Goal: Book appointment/travel/reservation

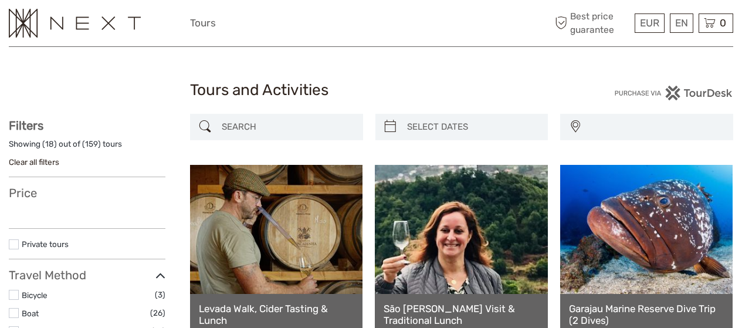
select select
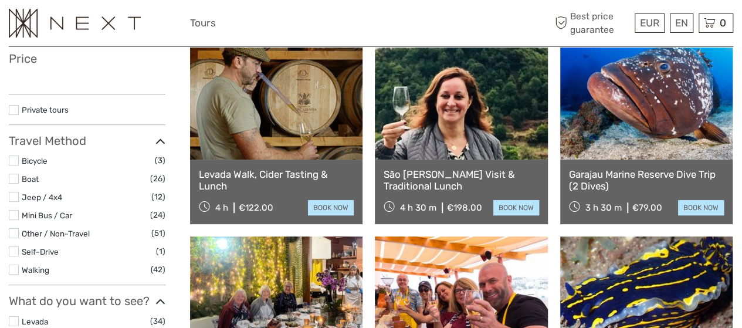
select select
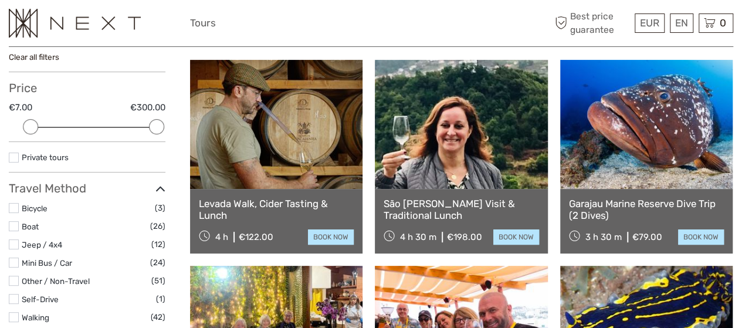
scroll to position [106, 0]
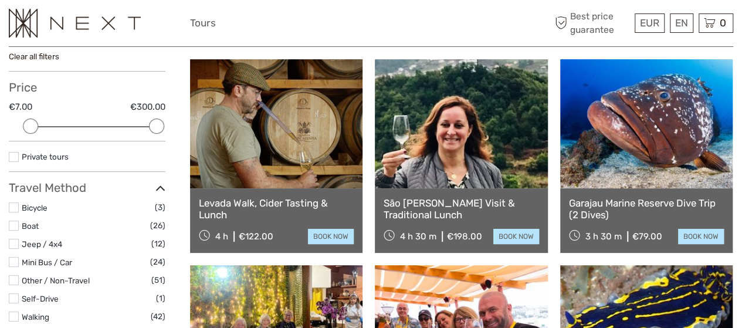
click at [278, 155] on link at bounding box center [276, 123] width 173 height 129
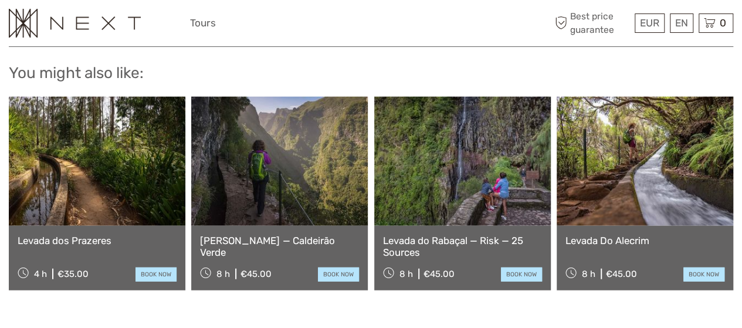
scroll to position [1351, 0]
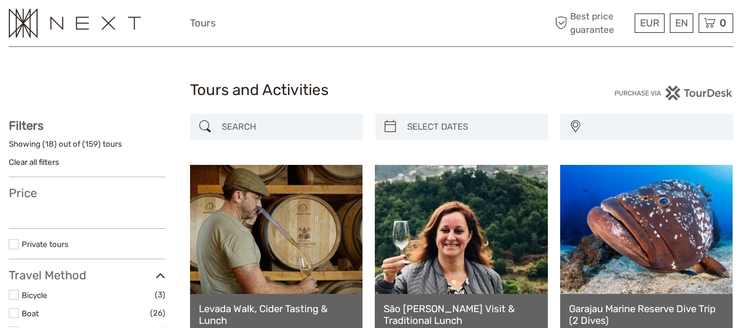
select select
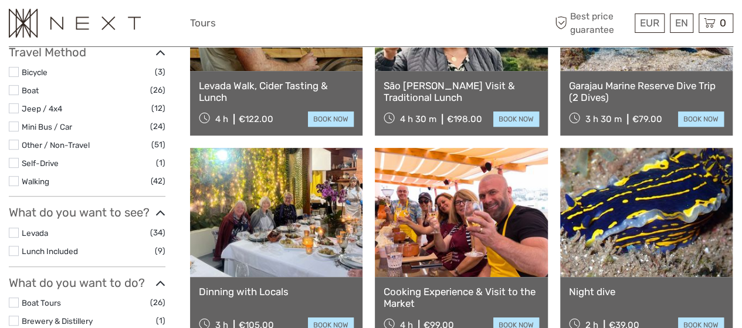
select select
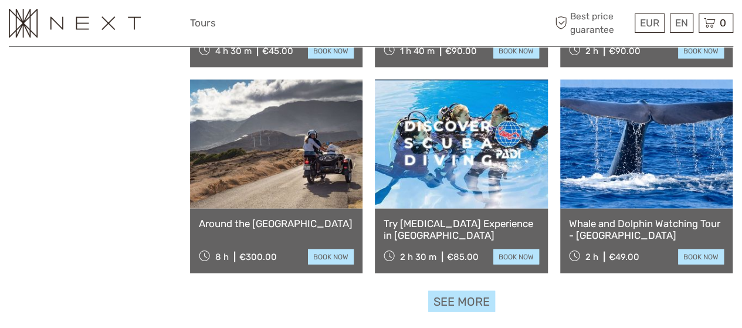
scroll to position [1114, 0]
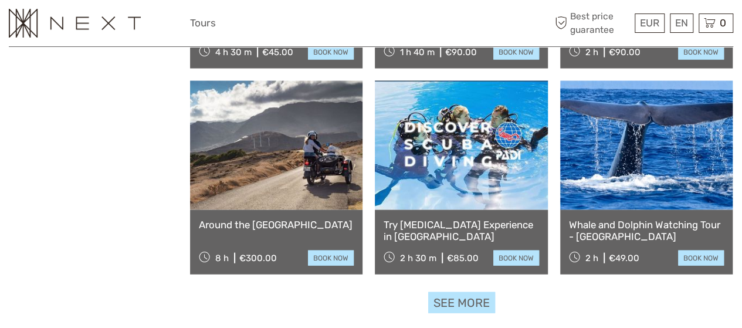
click at [440, 297] on link "See more" at bounding box center [461, 303] width 67 height 22
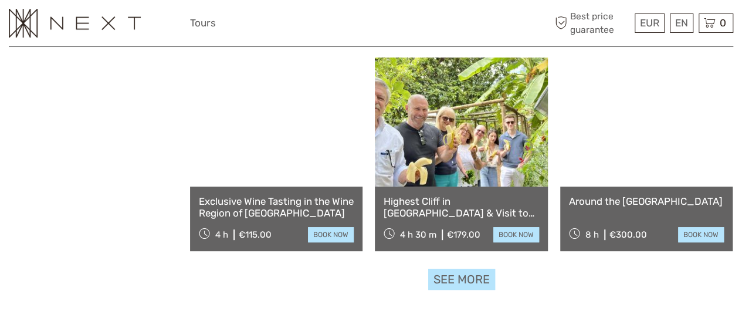
scroll to position [2371, 0]
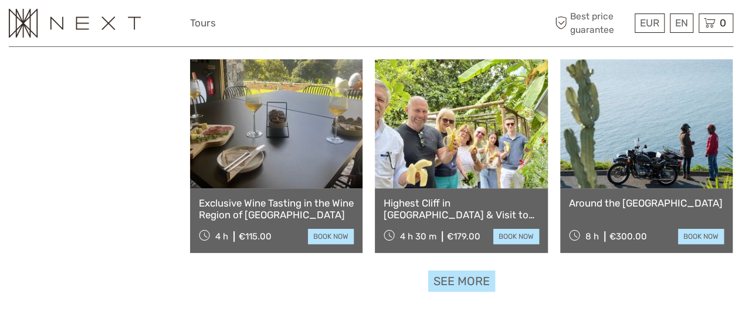
click at [454, 277] on link "See more" at bounding box center [461, 281] width 67 height 22
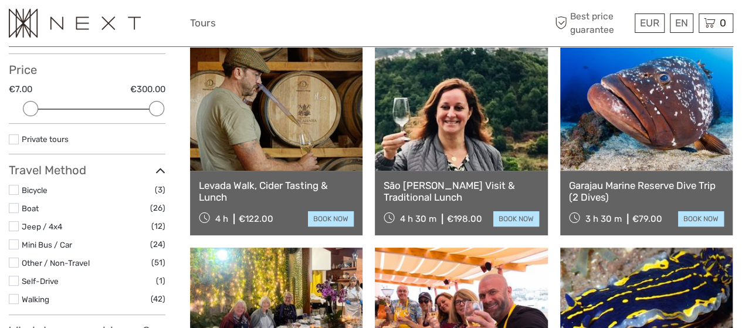
scroll to position [0, 0]
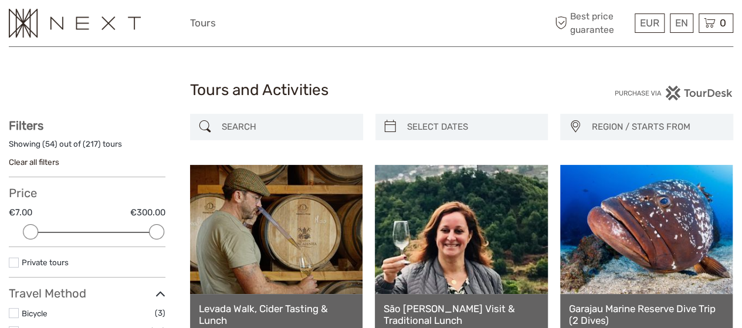
type input "02/09/2025"
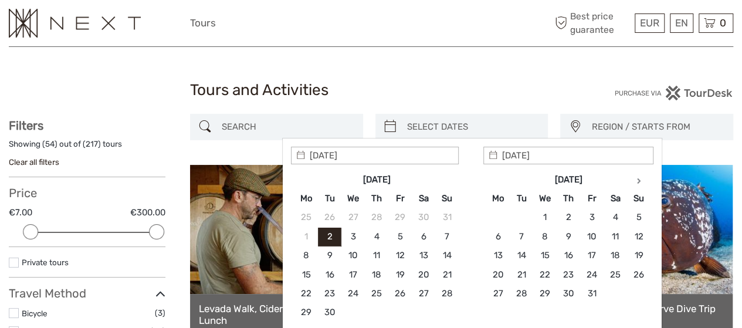
click at [434, 131] on input "search" at bounding box center [473, 127] width 140 height 21
type input "06/09/2025"
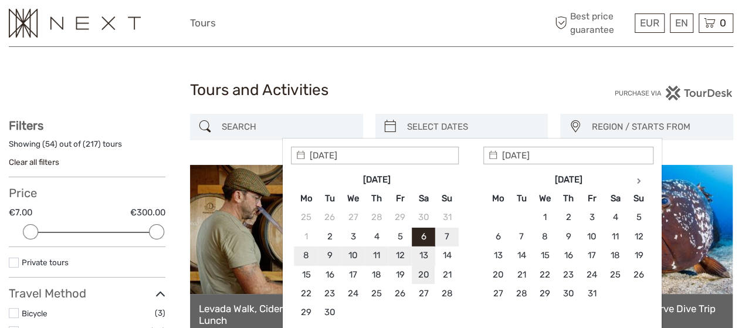
type input "20/09/2025"
type input "06/09/2025"
type input "19/09/2025"
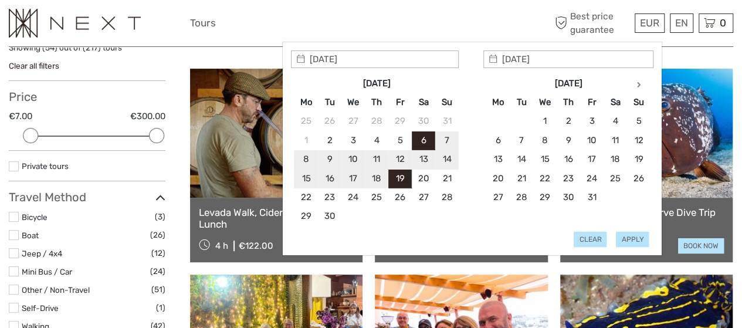
type input "06/09/2025"
click at [624, 235] on button "Apply" at bounding box center [632, 239] width 33 height 15
type input "06/09/2025 - 19/09/2025"
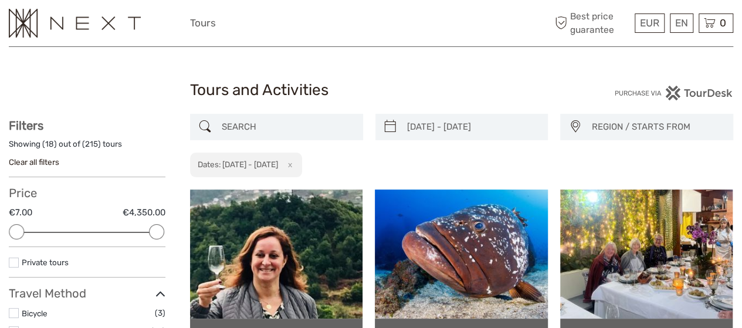
click at [604, 126] on span "REGION / STARTS FROM" at bounding box center [656, 126] width 141 height 19
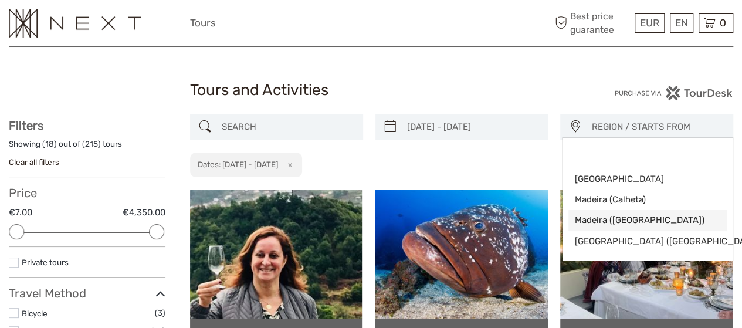
click at [604, 217] on span "Madeira (Funchal)" at bounding box center [637, 220] width 127 height 12
select select "Madeira (Funchal)"
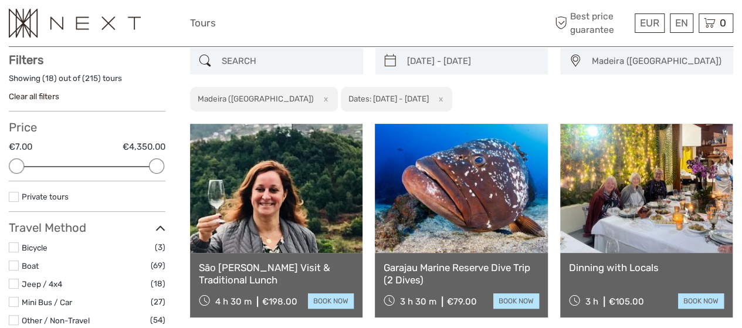
scroll to position [66, 0]
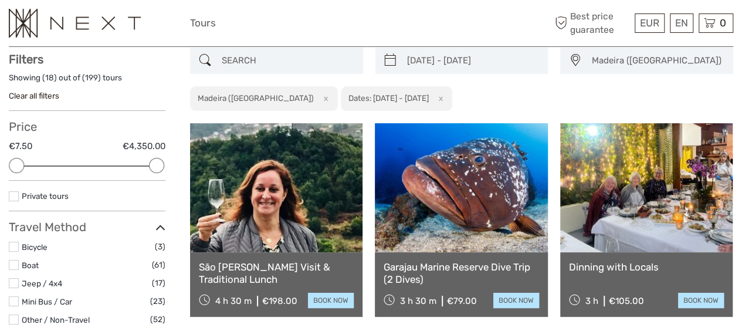
click at [614, 66] on span "Madeira (Funchal)" at bounding box center [656, 60] width 141 height 19
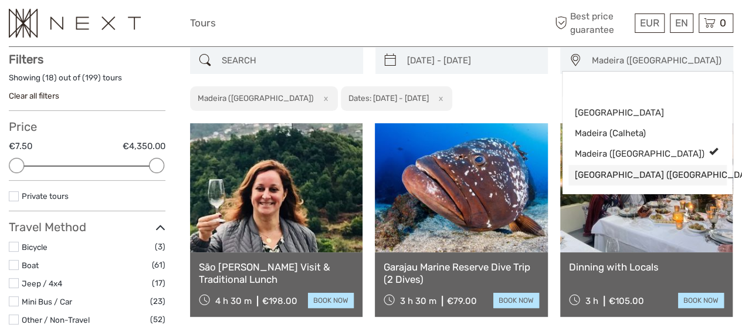
click at [593, 174] on span "[GEOGRAPHIC_DATA] ([GEOGRAPHIC_DATA])" at bounding box center [637, 175] width 127 height 12
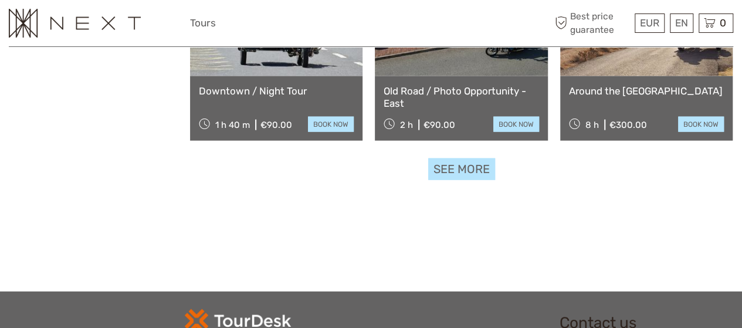
scroll to position [1296, 0]
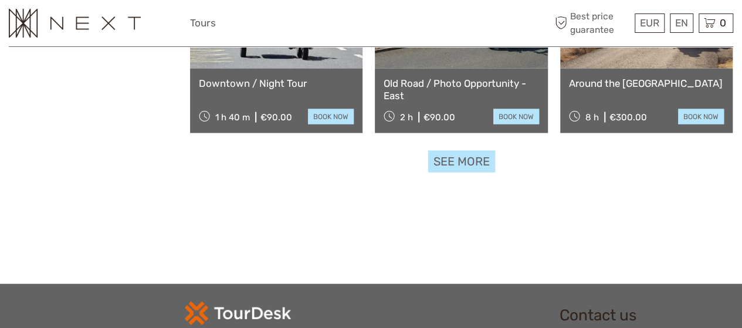
click at [468, 151] on link "See more" at bounding box center [461, 162] width 67 height 22
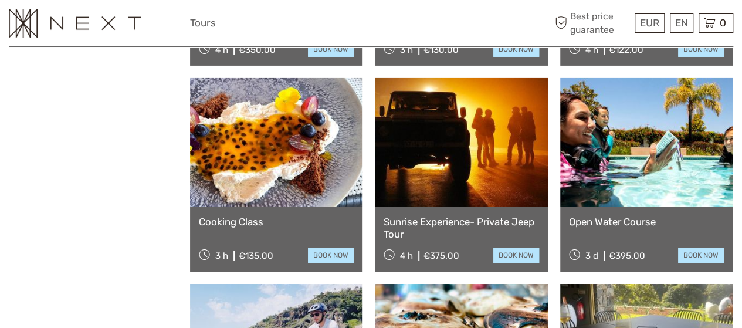
scroll to position [1981, 0]
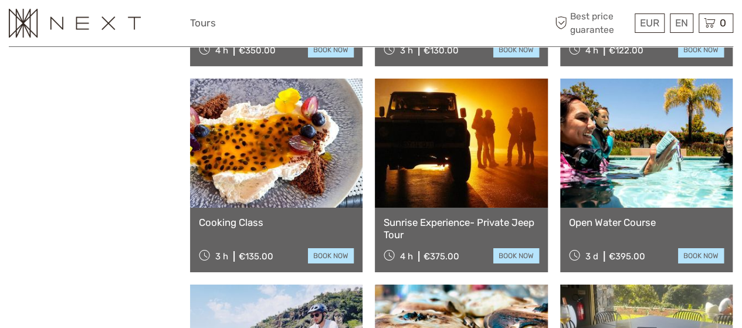
click at [637, 186] on link at bounding box center [646, 143] width 173 height 129
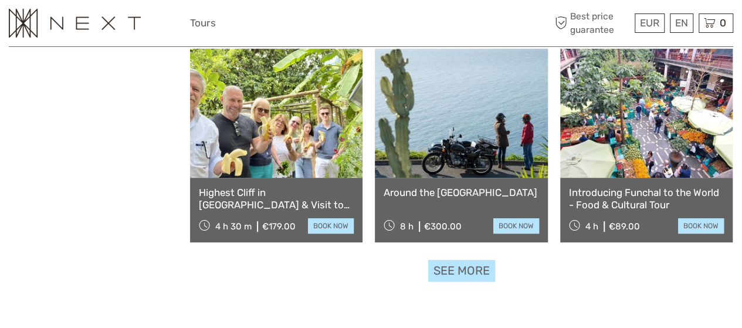
scroll to position [2427, 0]
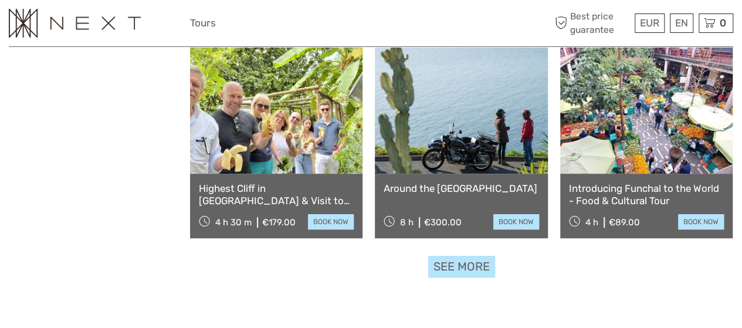
click at [435, 256] on link "See more" at bounding box center [461, 267] width 67 height 22
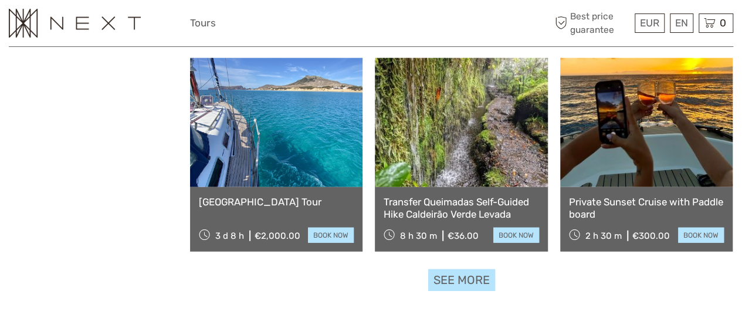
scroll to position [3653, 0]
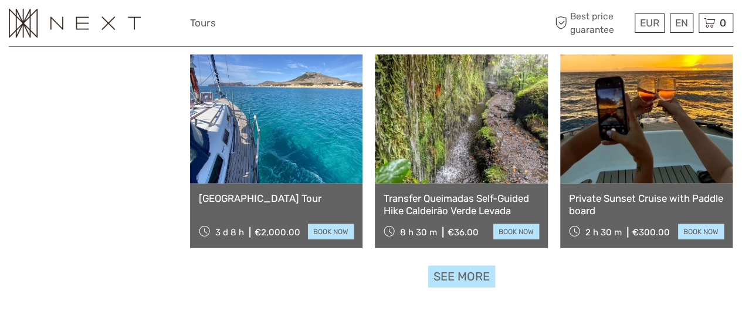
click at [447, 266] on link "See more" at bounding box center [461, 277] width 67 height 22
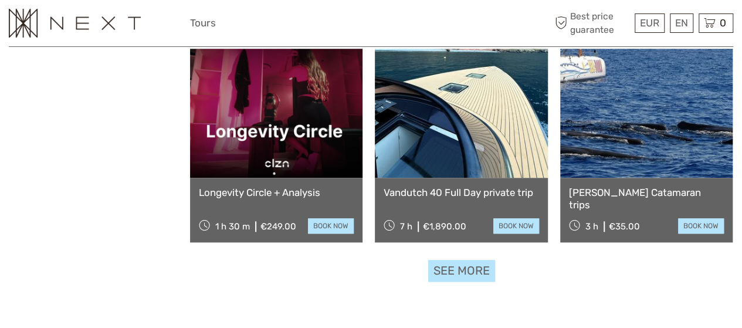
scroll to position [4895, 0]
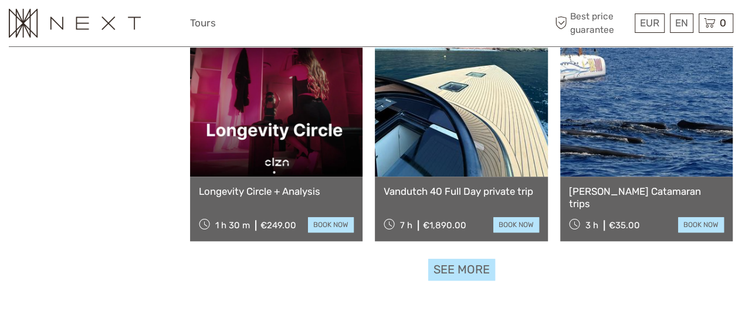
click at [454, 260] on link "See more" at bounding box center [461, 270] width 67 height 22
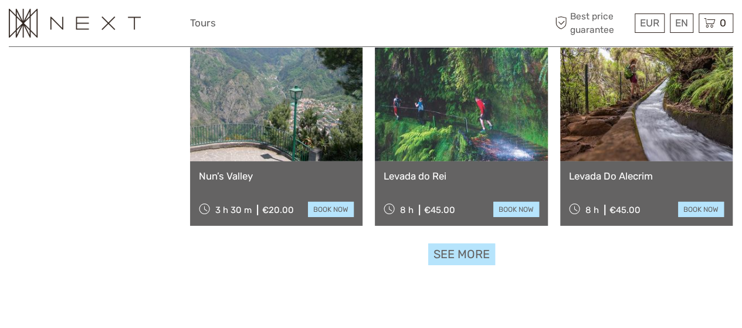
scroll to position [6147, 0]
click at [438, 243] on link "See more" at bounding box center [461, 254] width 67 height 22
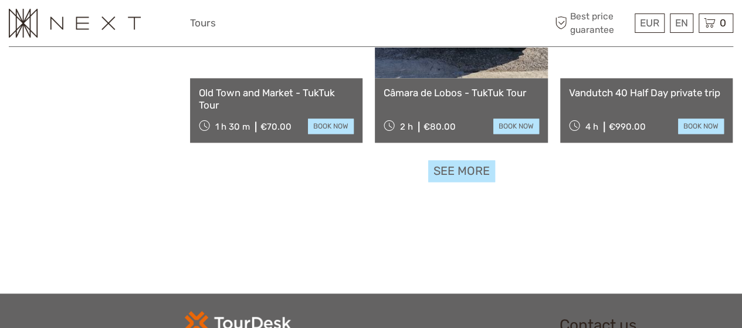
scroll to position [7468, 0]
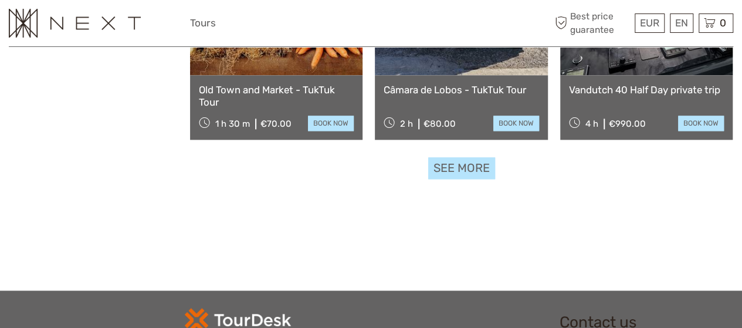
click at [468, 158] on link "See more" at bounding box center [461, 168] width 67 height 22
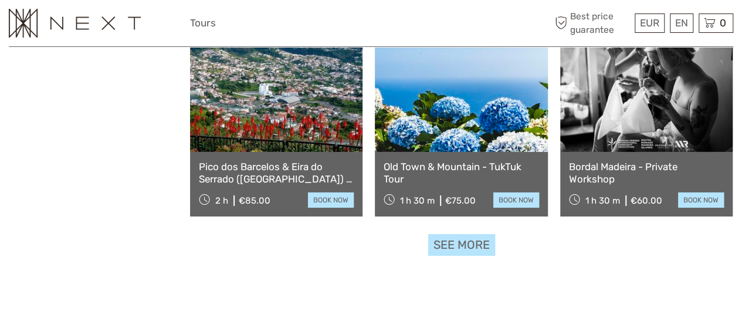
scroll to position [8585, 0]
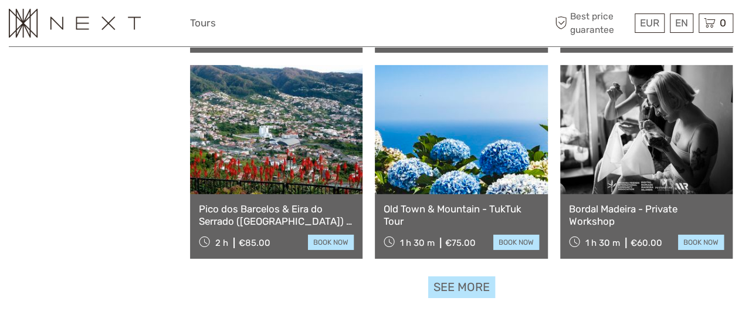
click at [462, 276] on link "See more" at bounding box center [461, 287] width 67 height 22
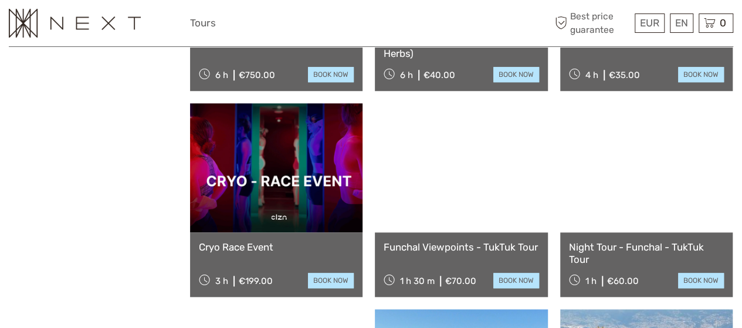
scroll to position [9369, 0]
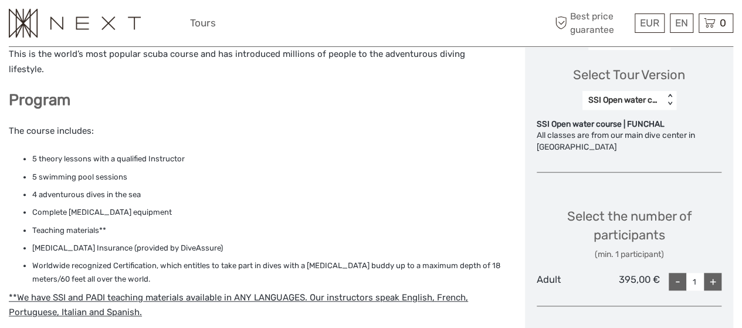
scroll to position [454, 0]
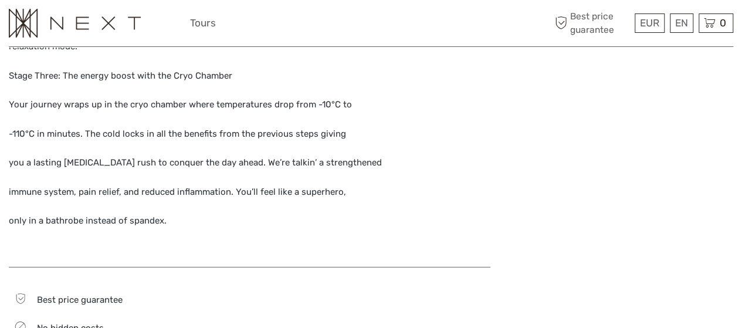
scroll to position [1536, 0]
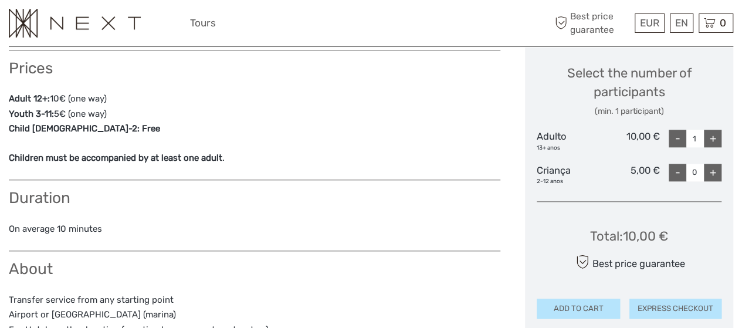
scroll to position [495, 0]
